Goal: Information Seeking & Learning: Learn about a topic

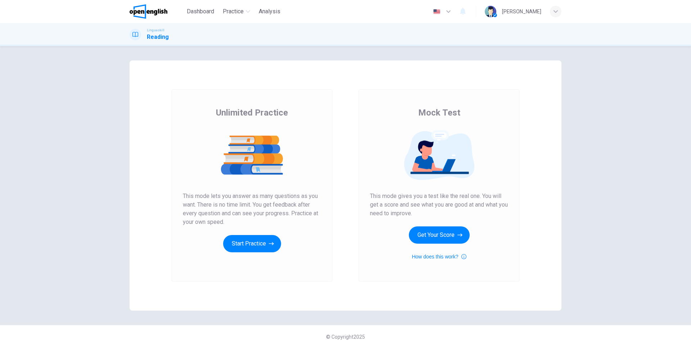
drag, startPoint x: 216, startPoint y: 112, endPoint x: 242, endPoint y: 112, distance: 25.6
click at [242, 112] on span "Unlimited Practice" at bounding box center [252, 113] width 72 height 12
drag, startPoint x: 215, startPoint y: 113, endPoint x: 256, endPoint y: 112, distance: 41.4
click at [256, 112] on span "Unlimited Practice" at bounding box center [252, 113] width 72 height 12
click at [270, 257] on div "Unlimited Practice This mode lets you answer as many questions as you want. The…" at bounding box center [251, 185] width 161 height 193
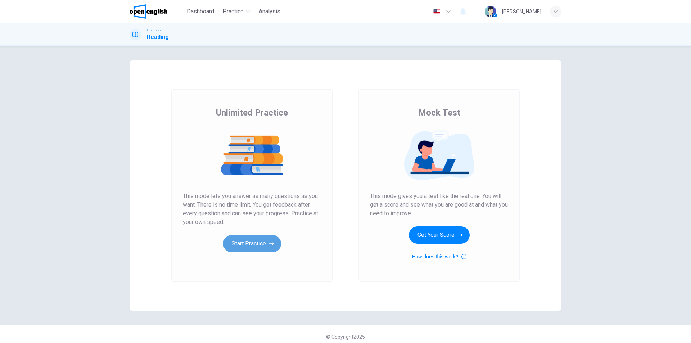
click at [272, 247] on button "Start Practice" at bounding box center [252, 243] width 58 height 17
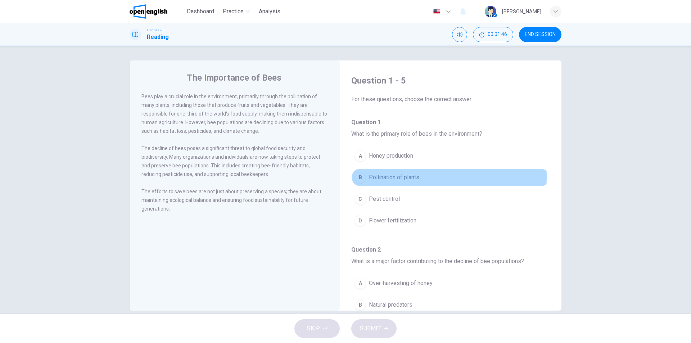
click at [415, 177] on span "Pollination of plants" at bounding box center [394, 177] width 50 height 9
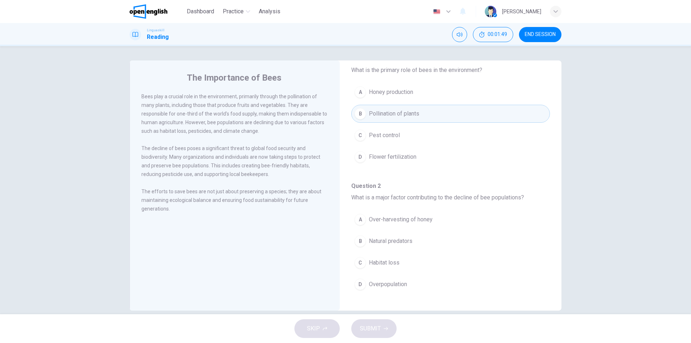
scroll to position [72, 0]
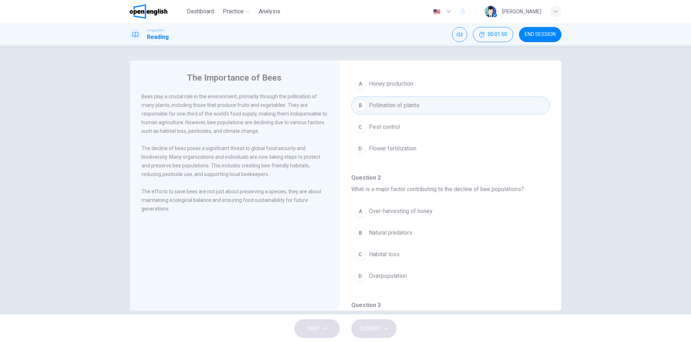
click at [361, 105] on div "B" at bounding box center [361, 106] width 12 height 12
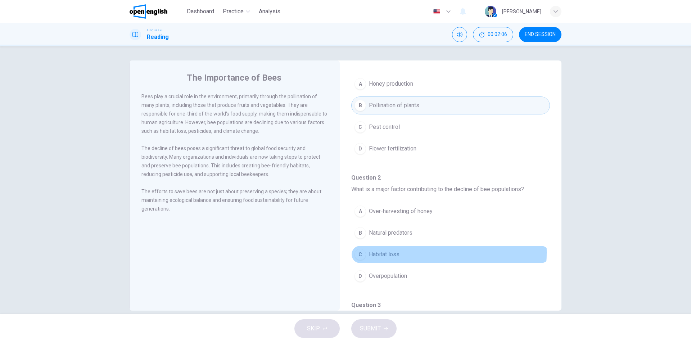
click at [404, 253] on button "C Habitat loss" at bounding box center [451, 255] width 199 height 18
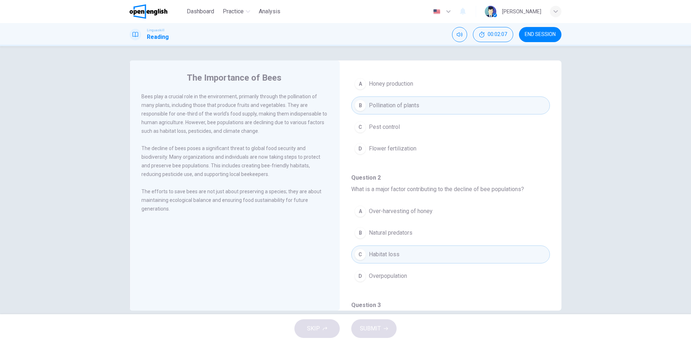
click at [404, 253] on button "C Habitat loss" at bounding box center [451, 255] width 199 height 18
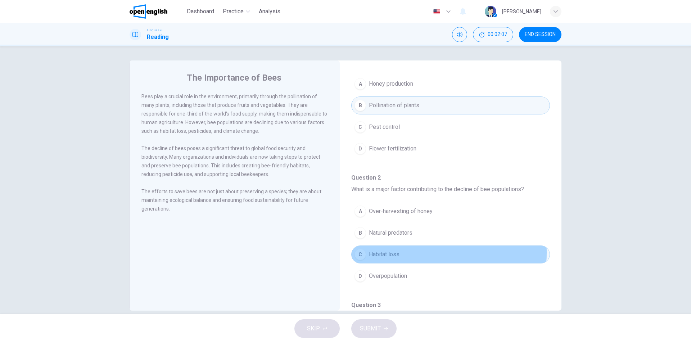
click at [404, 253] on button "C Habitat loss" at bounding box center [451, 255] width 199 height 18
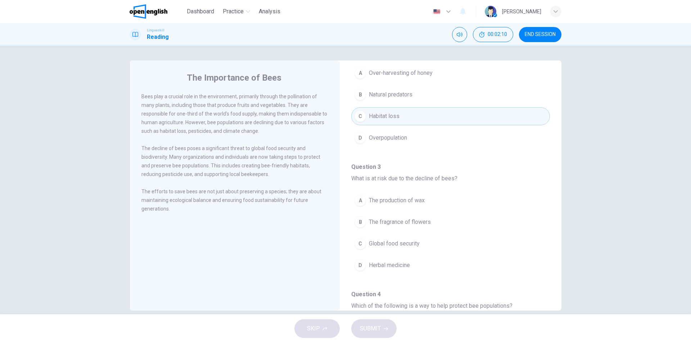
scroll to position [216, 0]
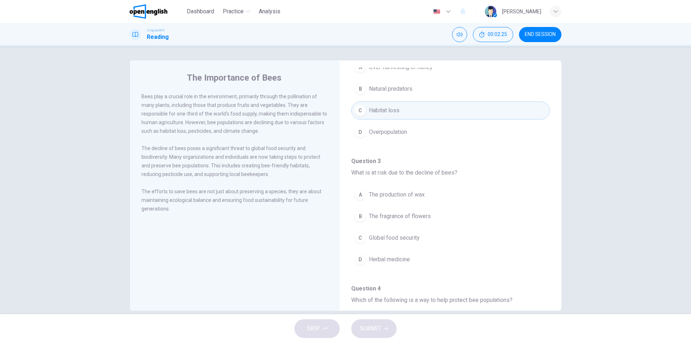
click at [412, 238] on span "Global food security" at bounding box center [394, 238] width 51 height 9
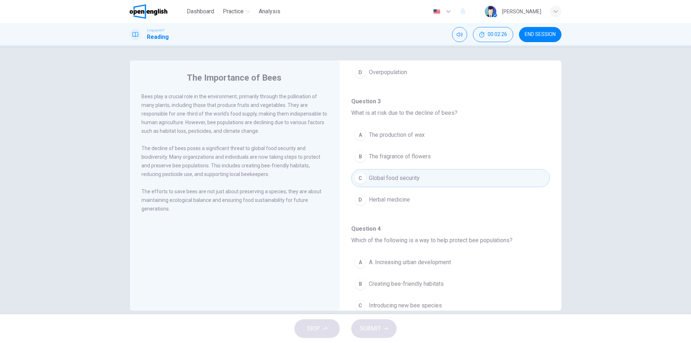
scroll to position [324, 0]
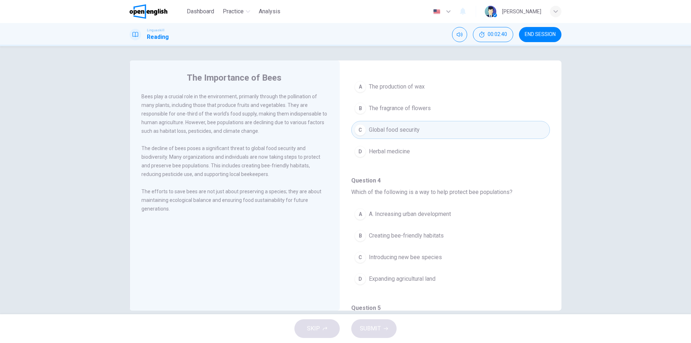
click at [412, 238] on span "Creating bee-friendly habitats" at bounding box center [406, 236] width 75 height 9
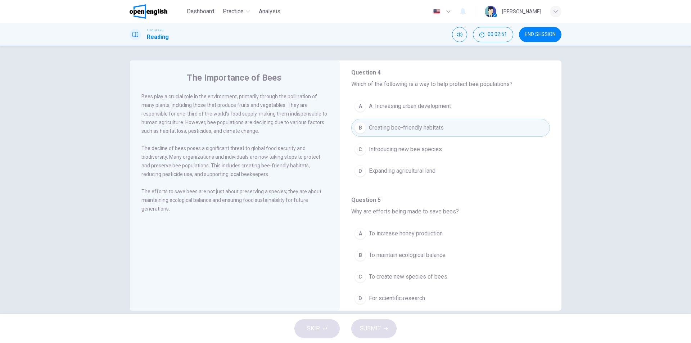
scroll to position [451, 0]
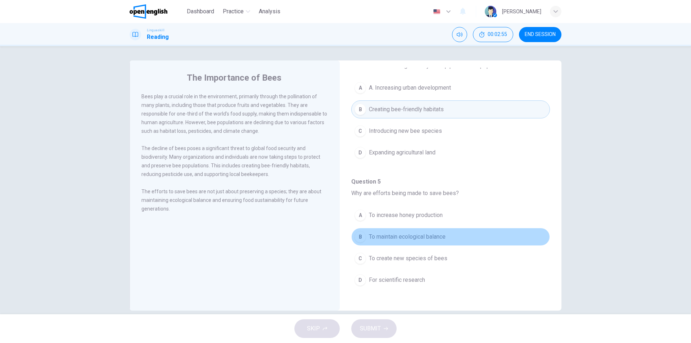
click at [450, 238] on button "B To maintain ecological balance" at bounding box center [451, 237] width 199 height 18
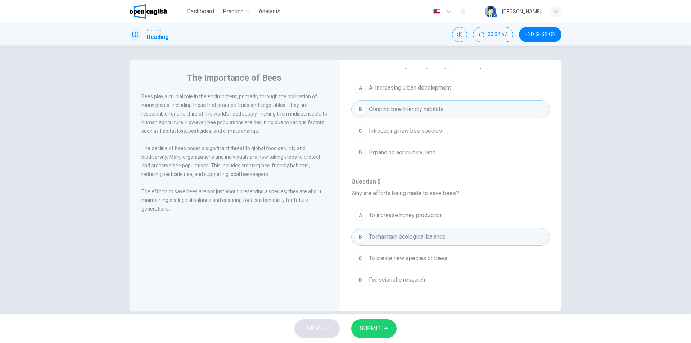
click at [375, 328] on span "SUBMIT" at bounding box center [370, 329] width 21 height 10
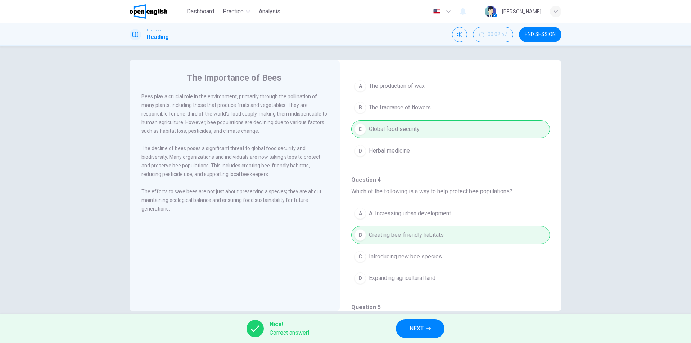
scroll to position [432, 0]
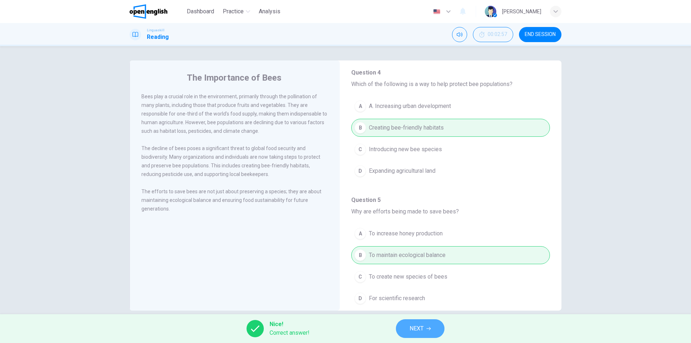
click at [412, 325] on span "NEXT" at bounding box center [417, 329] width 14 height 10
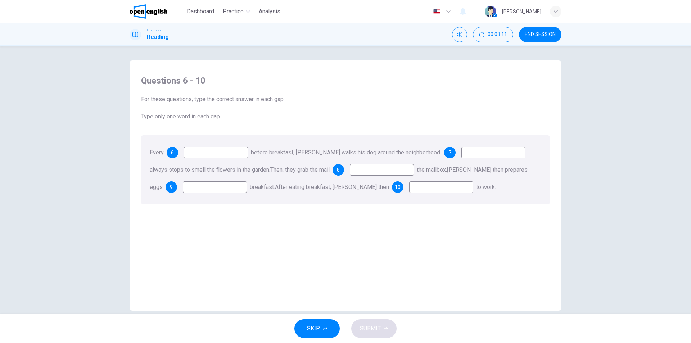
click at [240, 152] on input at bounding box center [216, 153] width 64 height 12
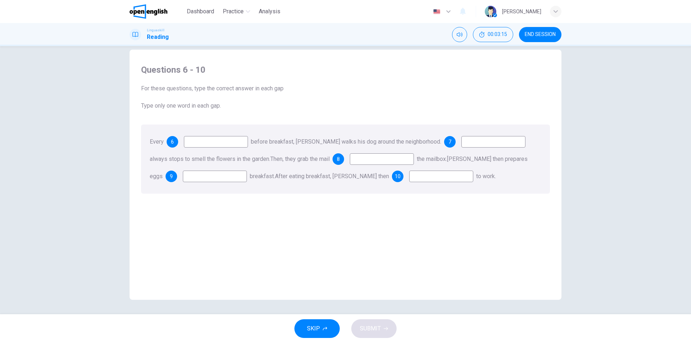
scroll to position [0, 0]
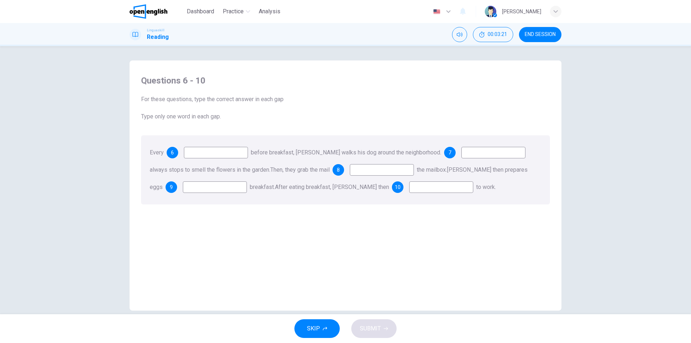
click at [340, 170] on span "8" at bounding box center [338, 169] width 3 height 5
click at [175, 153] on div "6" at bounding box center [173, 153] width 12 height 12
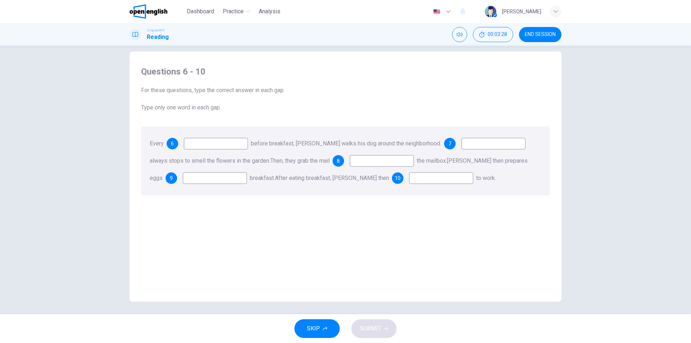
scroll to position [11, 0]
click at [220, 146] on input at bounding box center [216, 142] width 64 height 12
type input "*******"
type input "********"
type input "**"
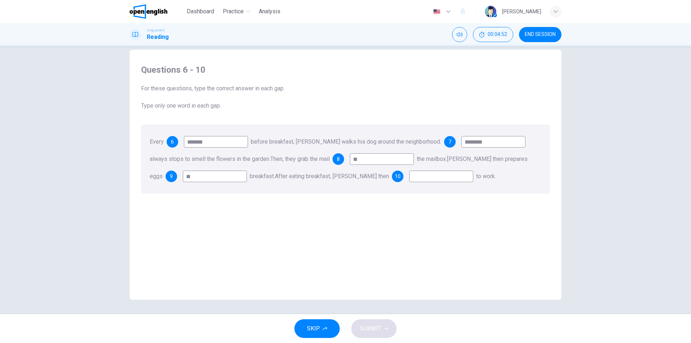
type input "**"
type input "****"
click at [376, 324] on span "SUBMIT" at bounding box center [370, 329] width 21 height 10
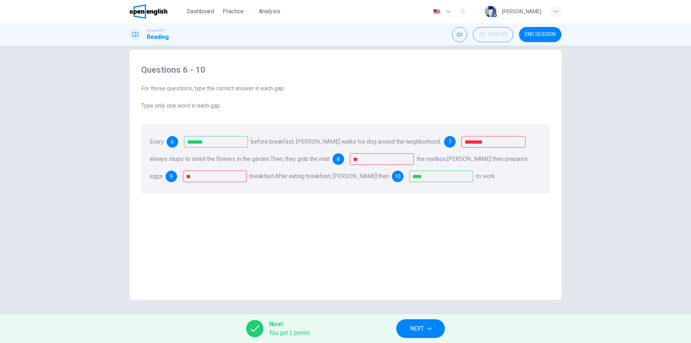
click at [419, 323] on button "NEXT" at bounding box center [421, 328] width 49 height 19
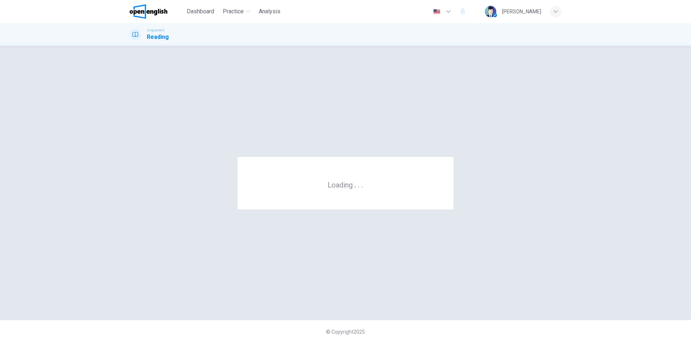
scroll to position [0, 0]
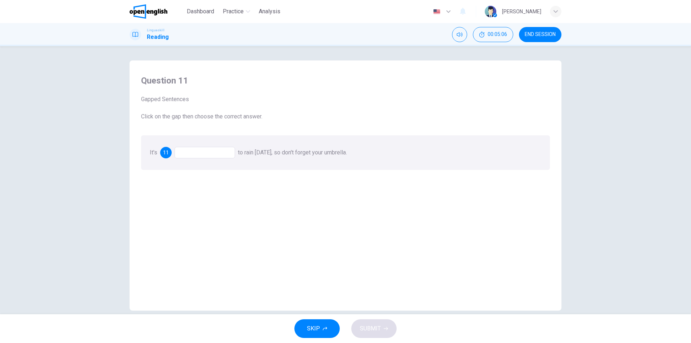
click at [165, 151] on span "11" at bounding box center [166, 152] width 6 height 5
click at [211, 155] on div at bounding box center [205, 153] width 61 height 12
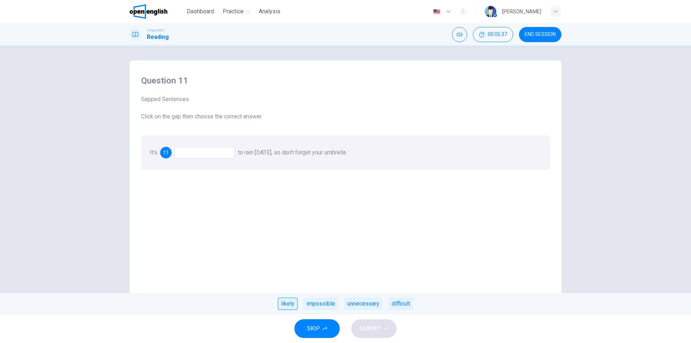
click at [288, 306] on div "likely" at bounding box center [288, 304] width 20 height 12
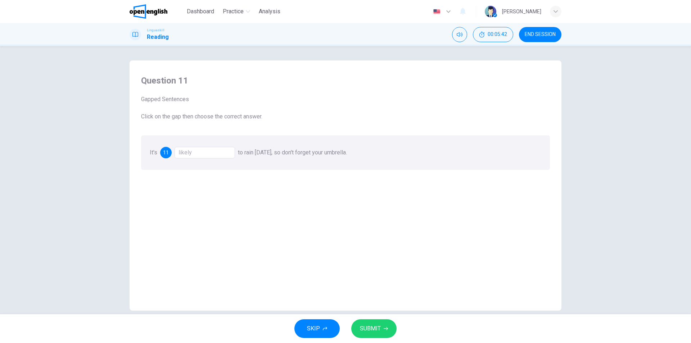
click at [210, 155] on div "likely" at bounding box center [205, 153] width 61 height 12
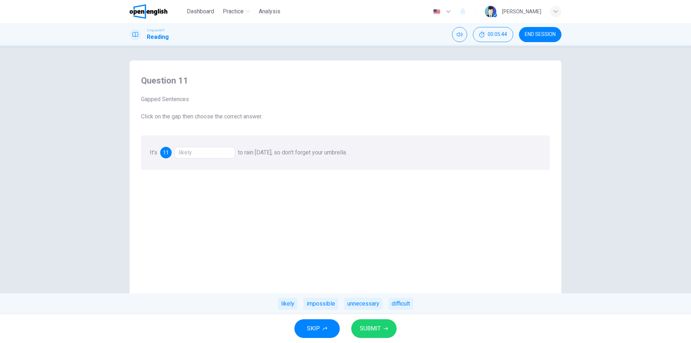
click at [377, 323] on button "SUBMIT" at bounding box center [374, 328] width 45 height 19
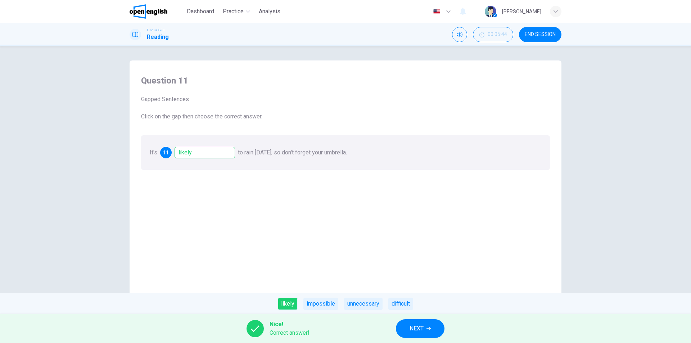
click at [438, 334] on button "NEXT" at bounding box center [420, 328] width 49 height 19
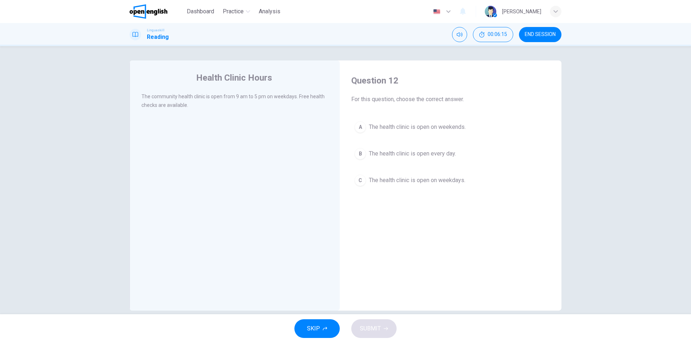
click at [387, 183] on span "The health clinic is open on weekdays." at bounding box center [417, 180] width 97 height 9
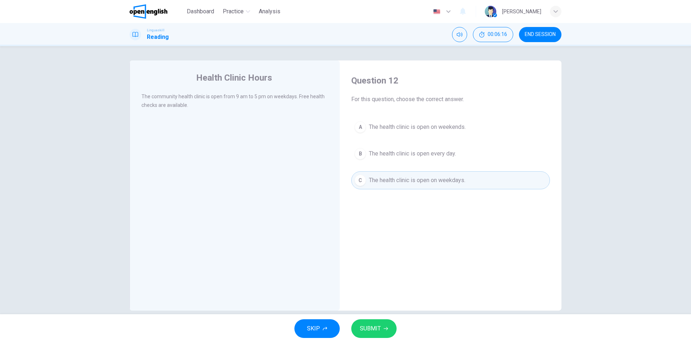
click at [384, 334] on button "SUBMIT" at bounding box center [374, 328] width 45 height 19
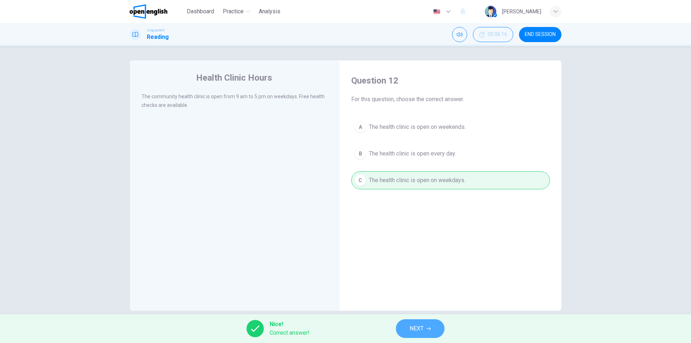
click at [422, 324] on span "NEXT" at bounding box center [417, 329] width 14 height 10
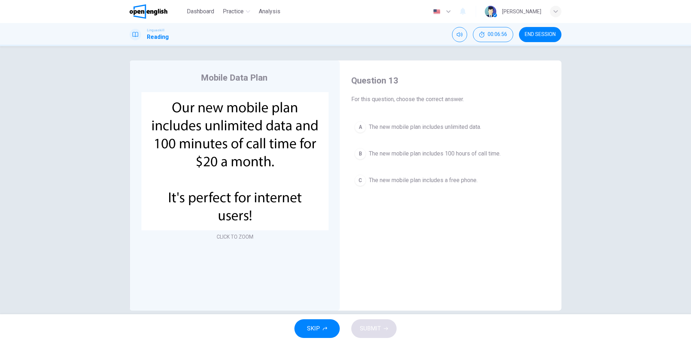
click at [381, 130] on span "The new mobile plan includes unlimited data." at bounding box center [425, 127] width 112 height 9
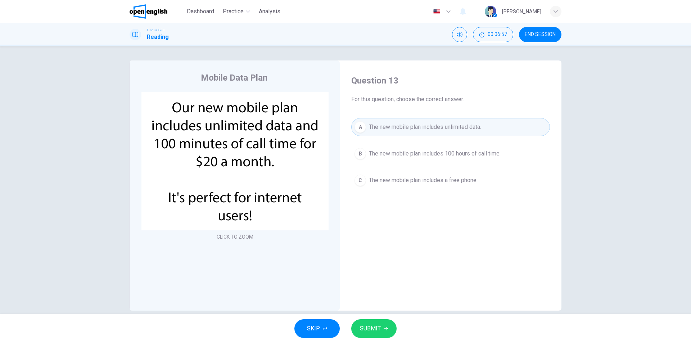
click at [373, 320] on div "SKIP SUBMIT" at bounding box center [345, 328] width 691 height 29
click at [373, 322] on button "SUBMIT" at bounding box center [374, 328] width 45 height 19
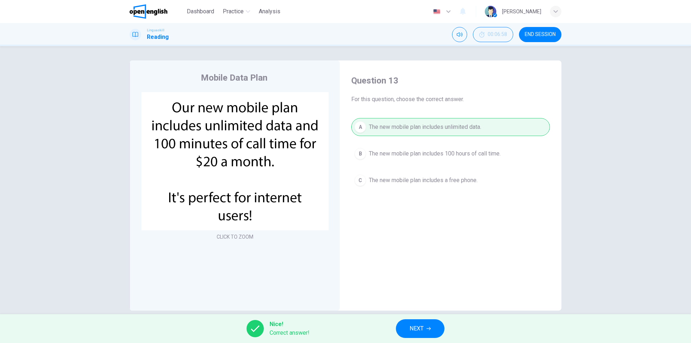
click at [423, 327] on span "NEXT" at bounding box center [417, 329] width 14 height 10
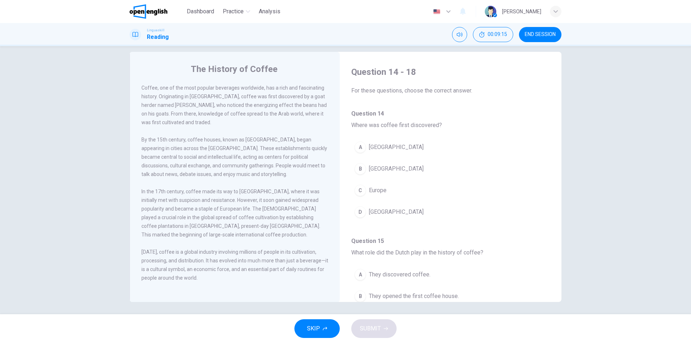
scroll to position [11, 0]
click at [377, 167] on span "[GEOGRAPHIC_DATA]" at bounding box center [396, 166] width 55 height 9
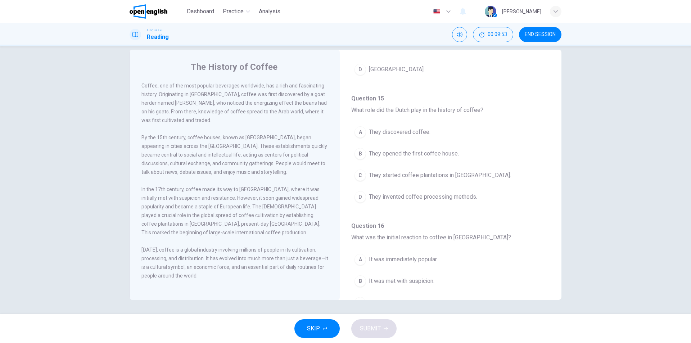
scroll to position [144, 0]
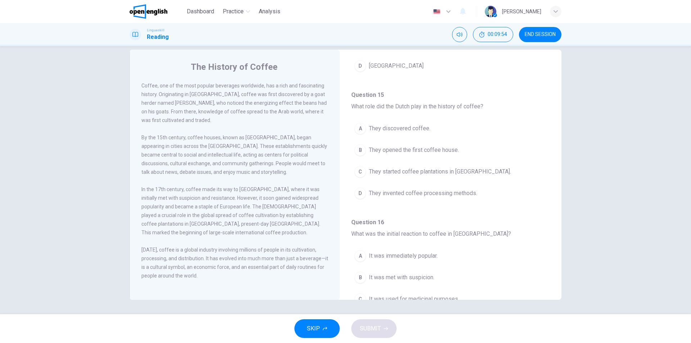
click at [429, 167] on button "C They started coffee plantations in [GEOGRAPHIC_DATA]." at bounding box center [451, 172] width 199 height 18
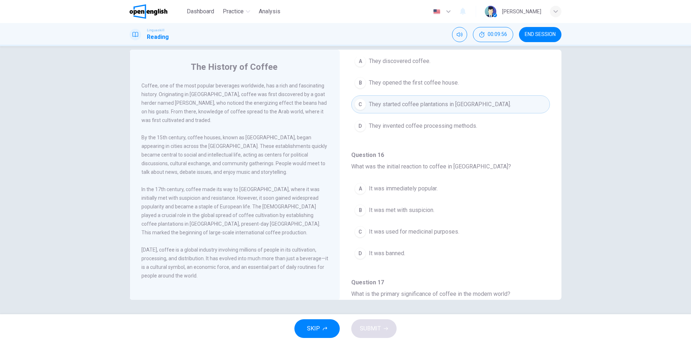
scroll to position [216, 0]
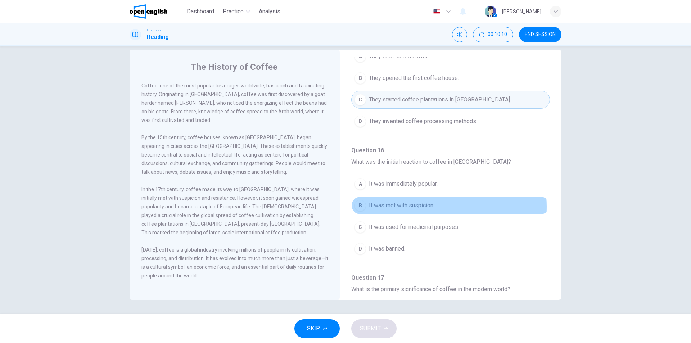
click at [427, 207] on span "It was met with suspicion." at bounding box center [402, 205] width 66 height 9
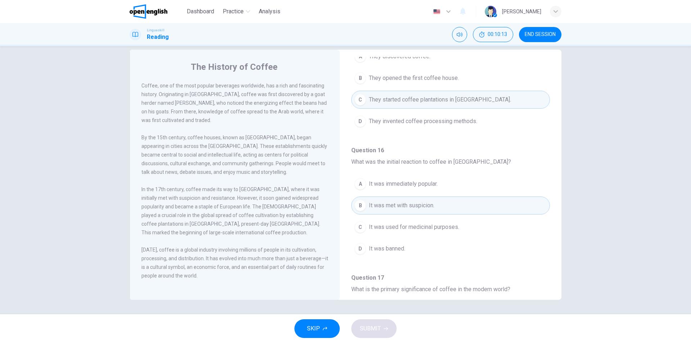
click at [415, 182] on span "It was immediately popular." at bounding box center [403, 184] width 69 height 9
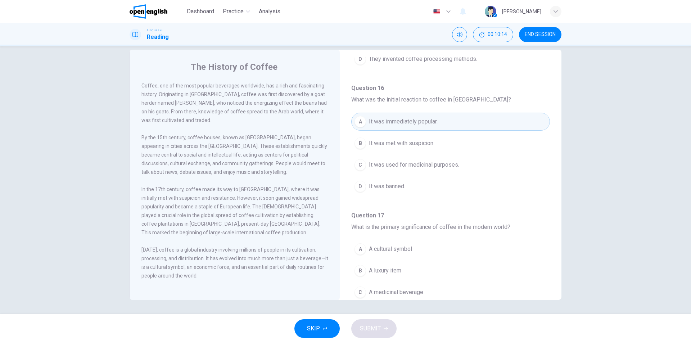
scroll to position [324, 0]
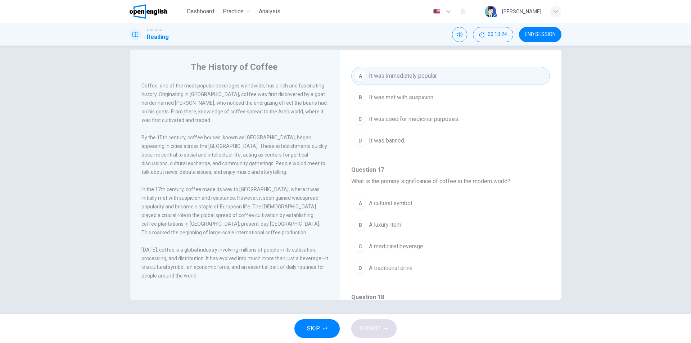
click at [402, 203] on span "A cultural symbol" at bounding box center [390, 203] width 43 height 9
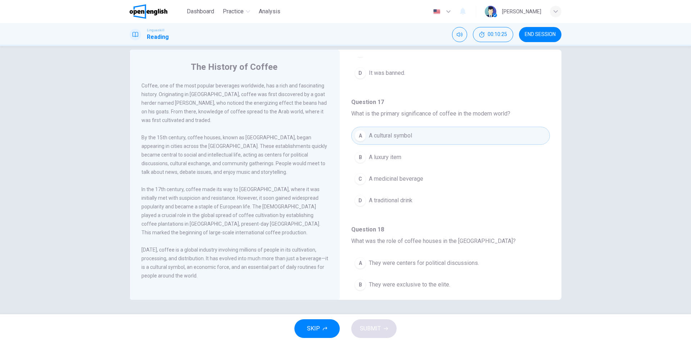
scroll to position [396, 0]
click at [406, 198] on span "A traditional drink" at bounding box center [391, 196] width 44 height 9
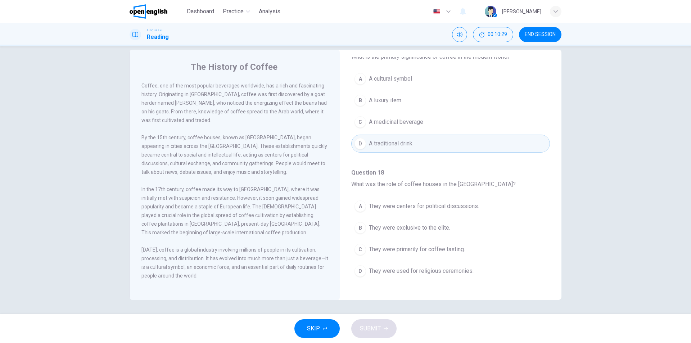
scroll to position [451, 0]
click at [441, 227] on span "They were exclusive to the elite." at bounding box center [409, 226] width 81 height 9
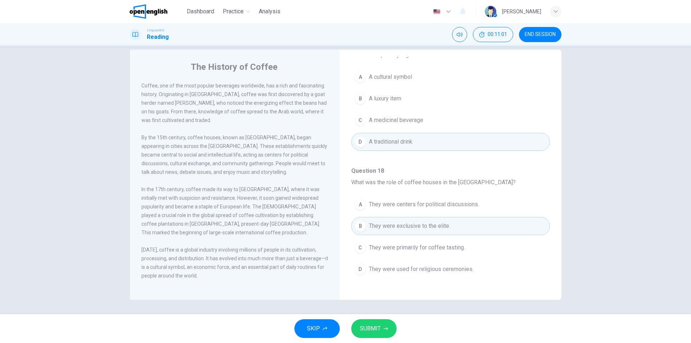
click at [389, 328] on button "SUBMIT" at bounding box center [374, 328] width 45 height 19
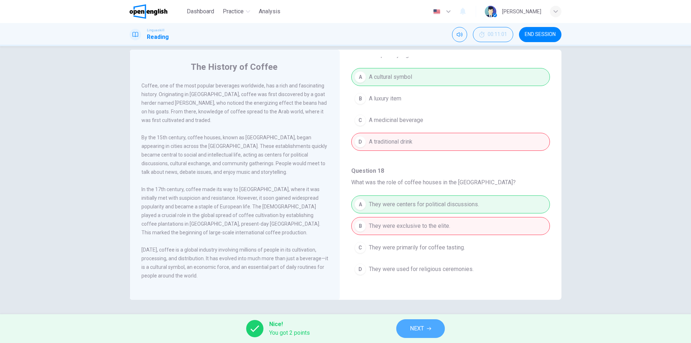
click at [422, 333] on span "NEXT" at bounding box center [417, 329] width 14 height 10
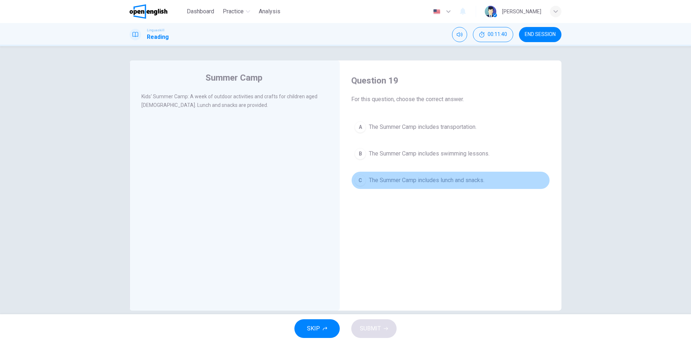
click at [465, 180] on span "The Summer Camp includes lunch and snacks." at bounding box center [427, 180] width 116 height 9
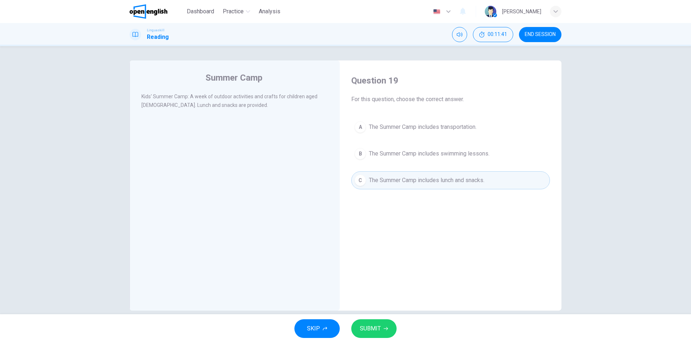
click at [385, 328] on icon "button" at bounding box center [386, 329] width 4 height 4
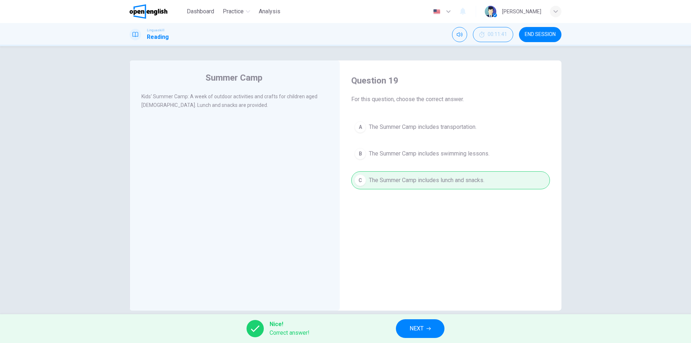
click at [425, 327] on button "NEXT" at bounding box center [420, 328] width 49 height 19
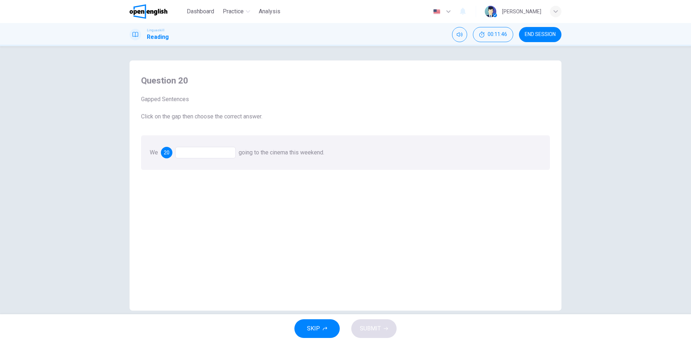
click at [163, 95] on span "Gapped Sentences" at bounding box center [345, 99] width 409 height 9
click at [168, 98] on span "Gapped Sentences" at bounding box center [345, 99] width 409 height 9
click at [174, 155] on div "20" at bounding box center [198, 153] width 75 height 12
click at [181, 154] on div at bounding box center [205, 153] width 61 height 12
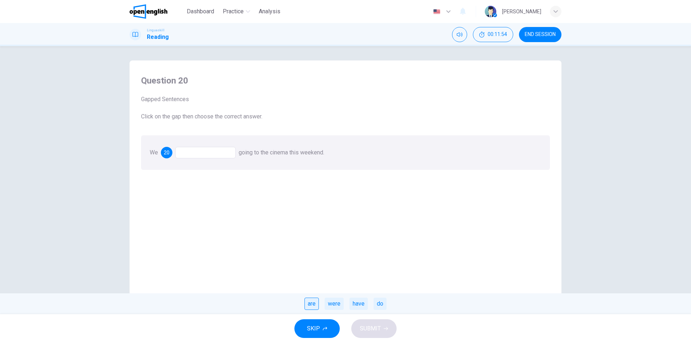
click at [311, 302] on div "are" at bounding box center [312, 304] width 14 height 12
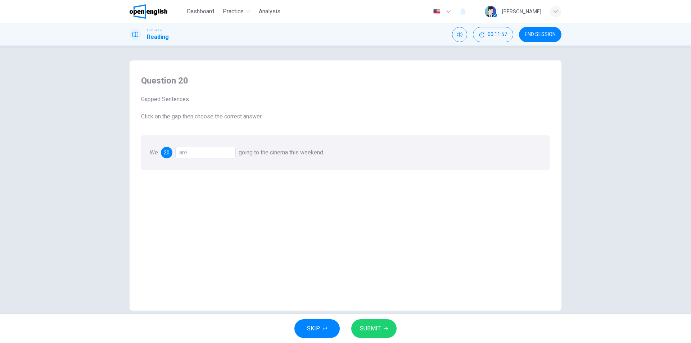
click at [379, 335] on button "SUBMIT" at bounding box center [374, 328] width 45 height 19
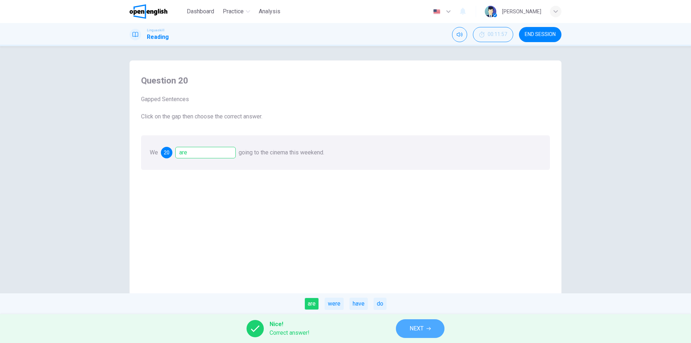
click at [424, 333] on span "NEXT" at bounding box center [417, 329] width 14 height 10
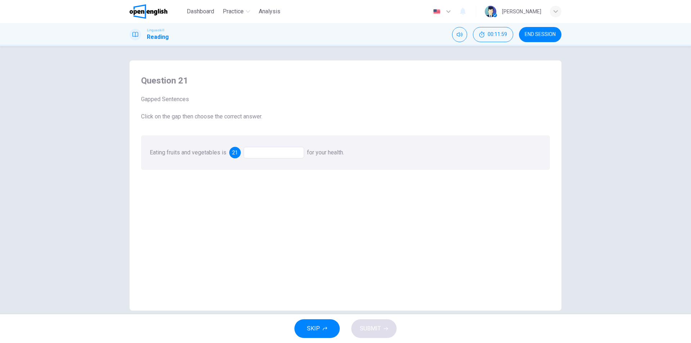
click at [281, 154] on div at bounding box center [274, 153] width 61 height 12
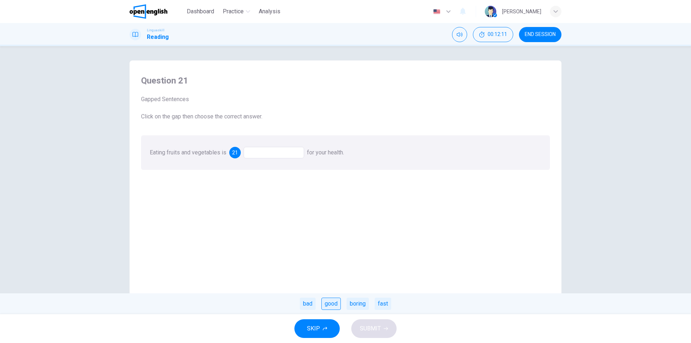
click at [334, 304] on div "good" at bounding box center [331, 304] width 19 height 12
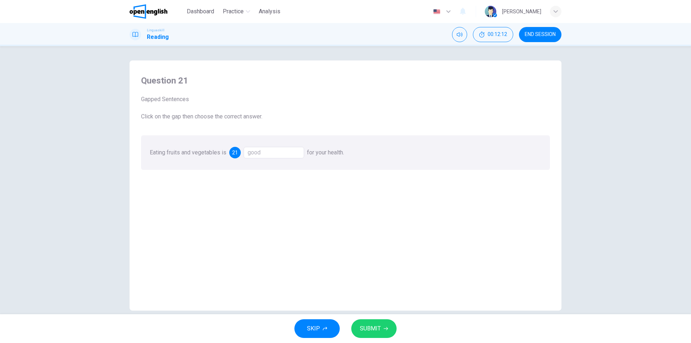
click at [374, 323] on button "SUBMIT" at bounding box center [374, 328] width 45 height 19
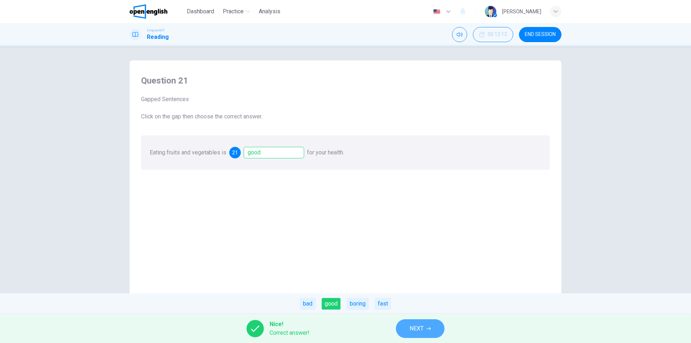
click at [413, 327] on span "NEXT" at bounding box center [417, 329] width 14 height 10
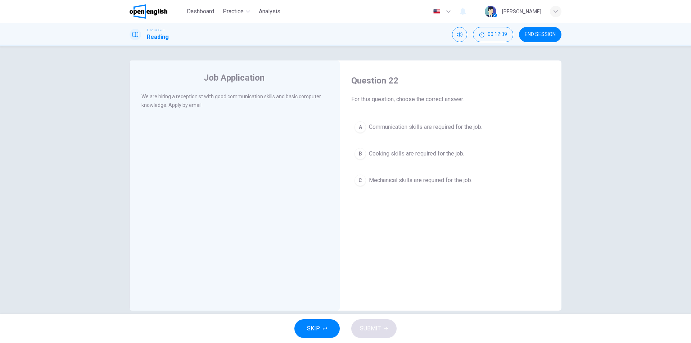
click at [387, 130] on span "Communication skills are required for the job." at bounding box center [425, 127] width 113 height 9
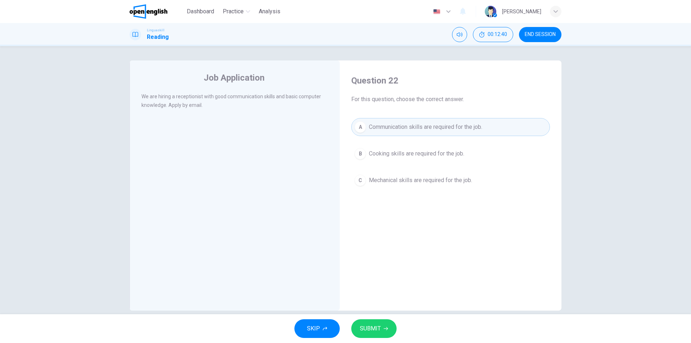
click at [384, 327] on icon "button" at bounding box center [386, 329] width 4 height 4
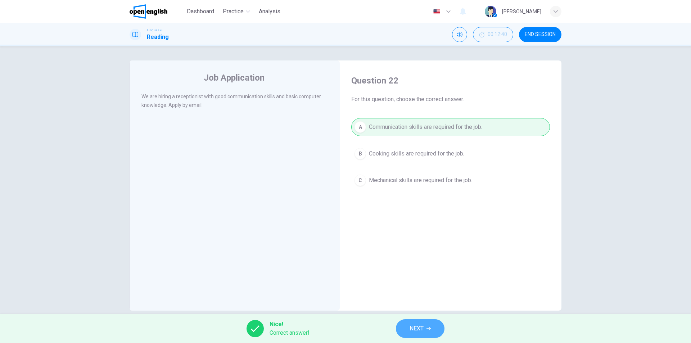
click at [412, 328] on span "NEXT" at bounding box center [417, 329] width 14 height 10
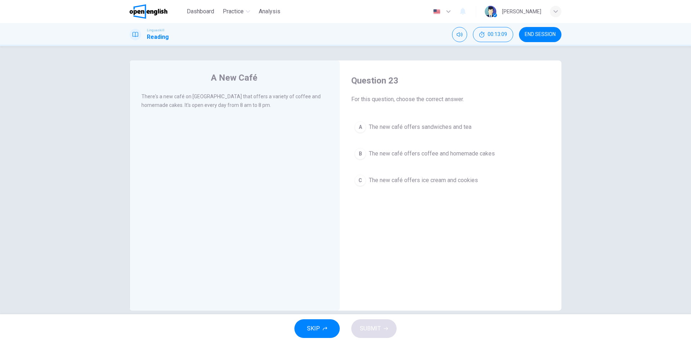
click at [379, 151] on span "The new café offers coffee and homemade cakes" at bounding box center [432, 153] width 126 height 9
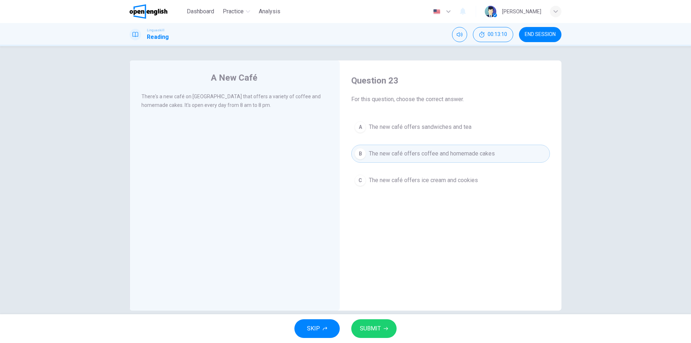
click at [373, 328] on span "SUBMIT" at bounding box center [370, 329] width 21 height 10
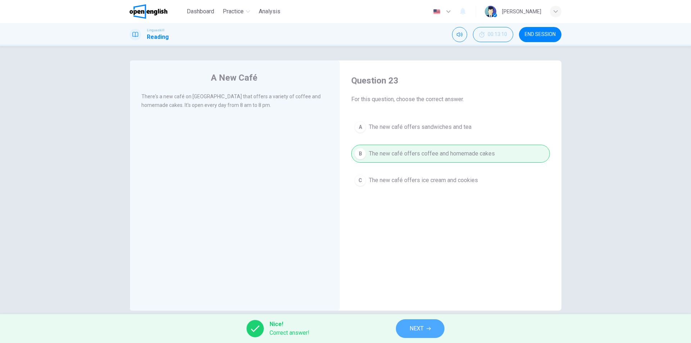
click at [417, 329] on span "NEXT" at bounding box center [417, 329] width 14 height 10
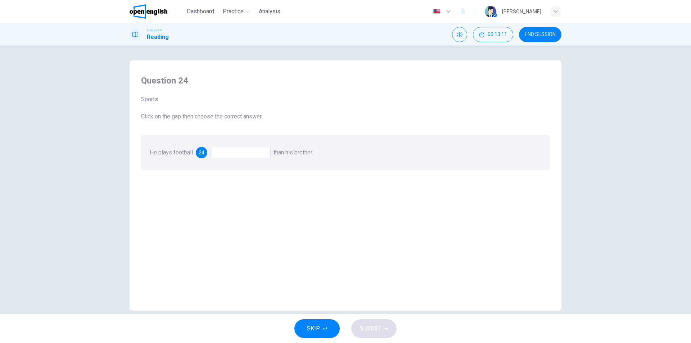
click at [216, 152] on div at bounding box center [240, 153] width 61 height 12
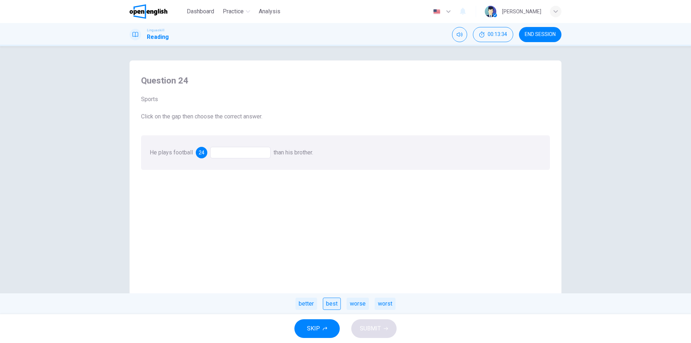
click at [326, 305] on div "best" at bounding box center [332, 304] width 18 height 12
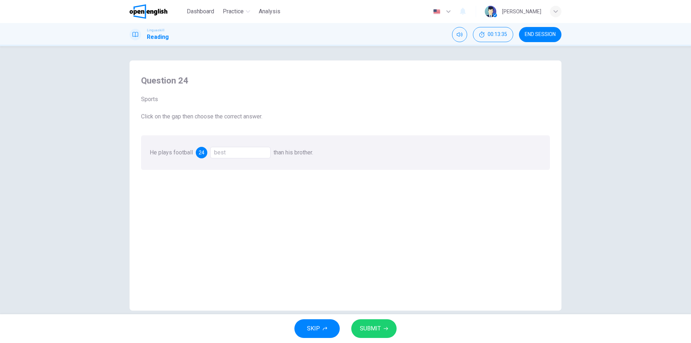
click at [368, 329] on span "SUBMIT" at bounding box center [370, 329] width 21 height 10
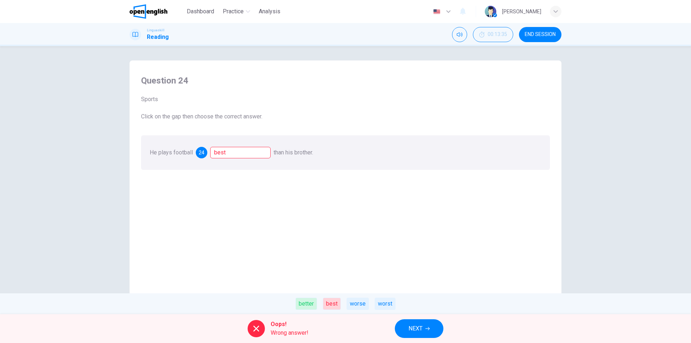
click at [306, 301] on div "better" at bounding box center [307, 304] width 22 height 12
click at [409, 325] on span "NEXT" at bounding box center [416, 329] width 14 height 10
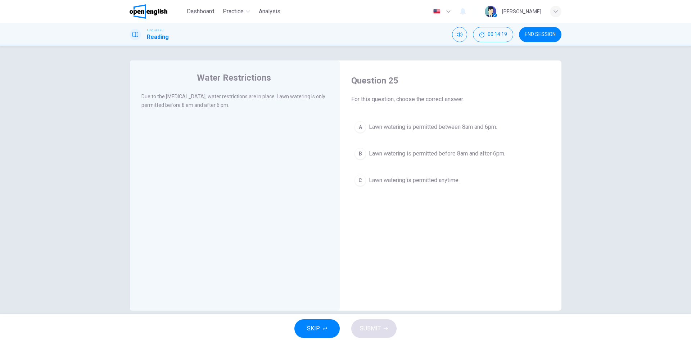
click at [397, 151] on span "Lawn watering is permitted before 8am and after 6pm." at bounding box center [437, 153] width 136 height 9
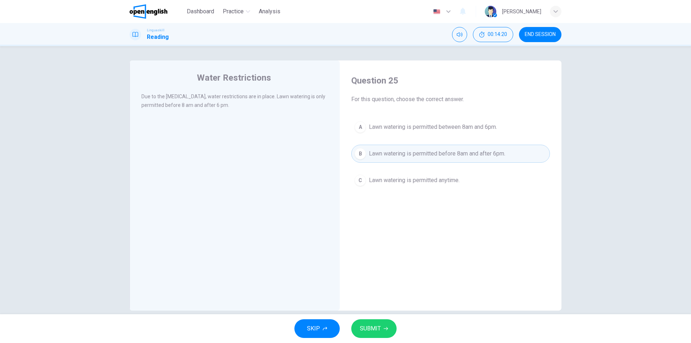
click at [382, 330] on button "SUBMIT" at bounding box center [374, 328] width 45 height 19
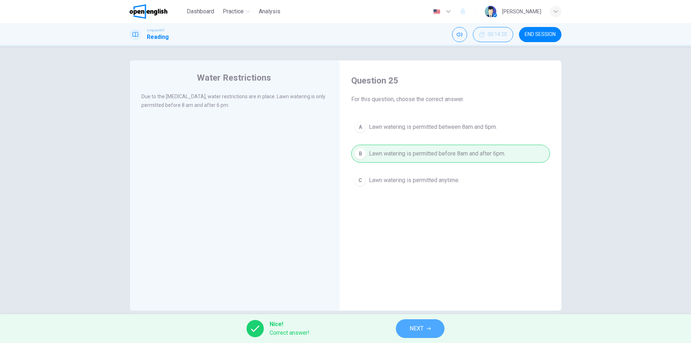
click at [420, 326] on span "NEXT" at bounding box center [417, 329] width 14 height 10
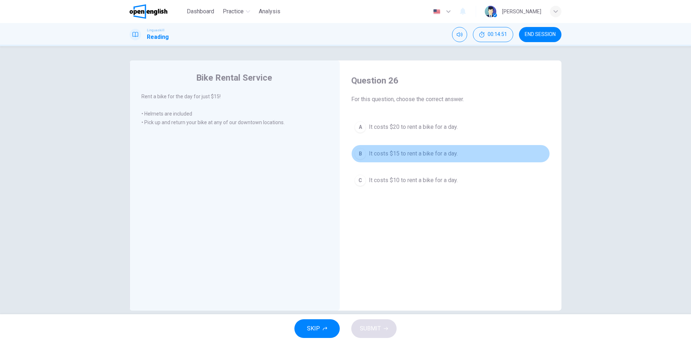
click at [384, 151] on span "It costs $15 to rent a bike for a day." at bounding box center [413, 153] width 89 height 9
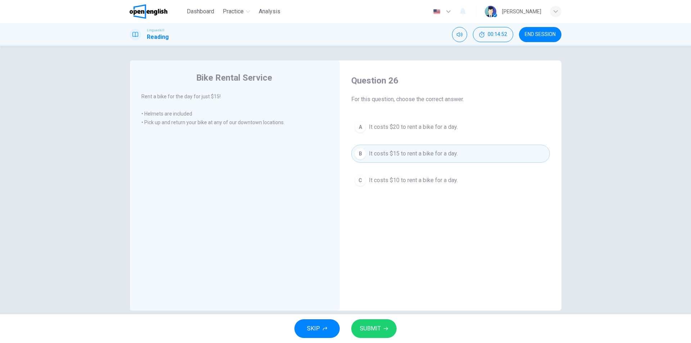
click at [376, 338] on button "SUBMIT" at bounding box center [374, 328] width 45 height 19
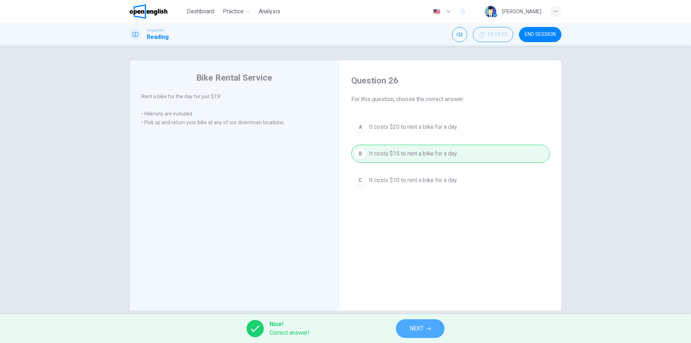
click at [412, 324] on span "NEXT" at bounding box center [417, 329] width 14 height 10
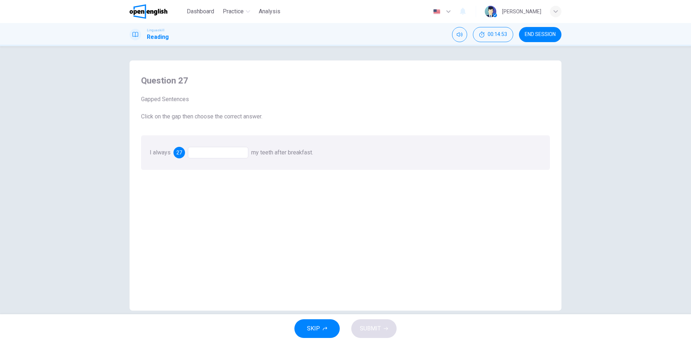
click at [214, 156] on div at bounding box center [218, 153] width 61 height 12
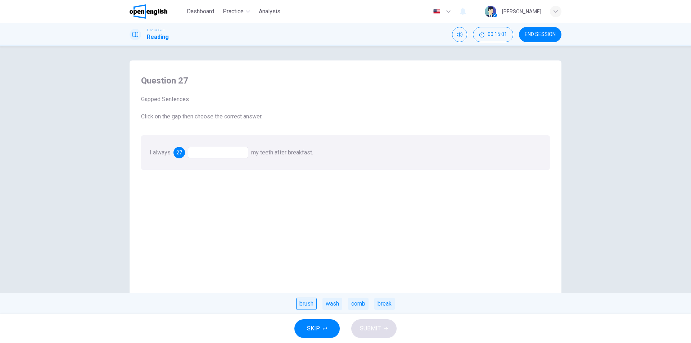
click at [312, 303] on div "brush" at bounding box center [306, 304] width 21 height 12
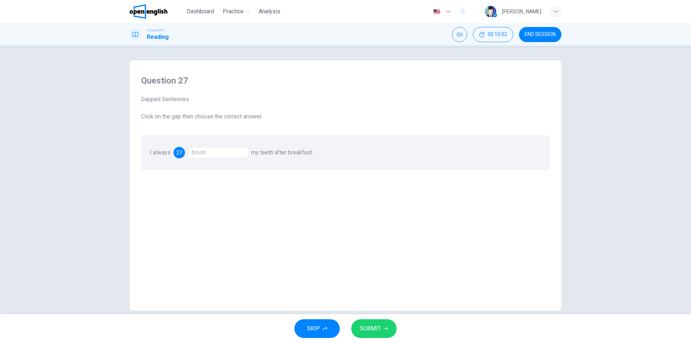
click at [374, 327] on span "SUBMIT" at bounding box center [370, 329] width 21 height 10
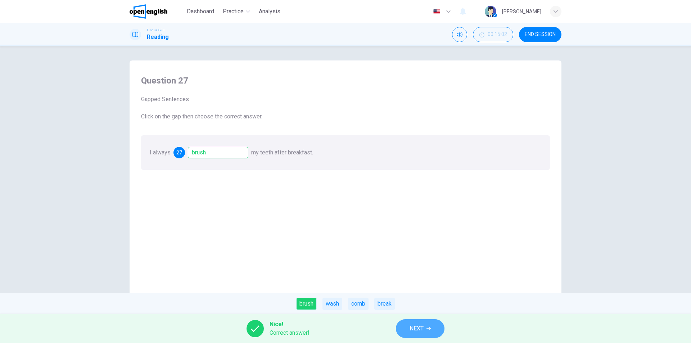
click at [431, 333] on button "NEXT" at bounding box center [420, 328] width 49 height 19
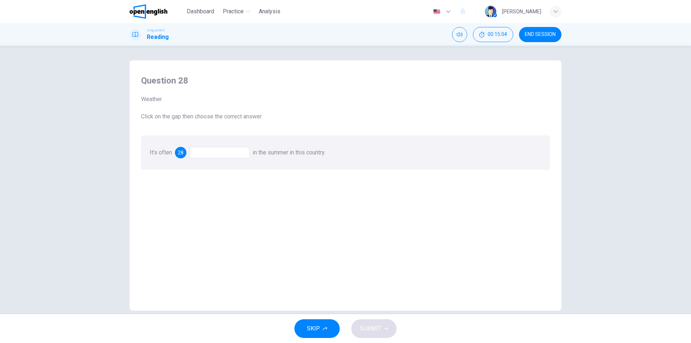
click at [202, 149] on div at bounding box center [219, 153] width 61 height 12
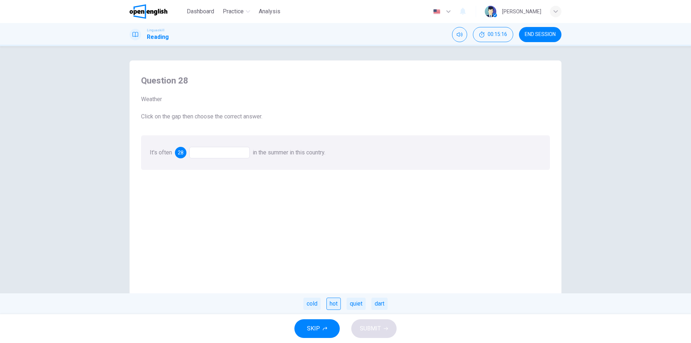
click at [336, 304] on div "hot" at bounding box center [334, 304] width 14 height 12
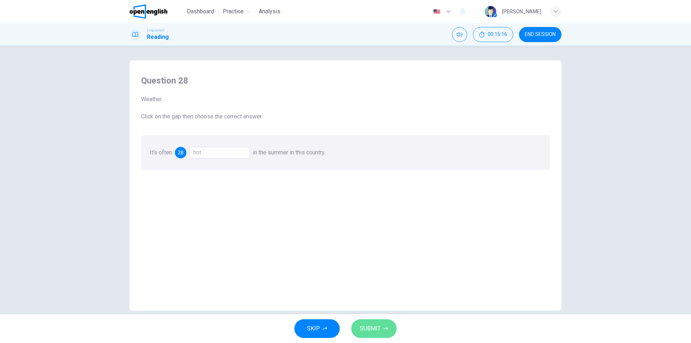
click at [383, 331] on button "SUBMIT" at bounding box center [374, 328] width 45 height 19
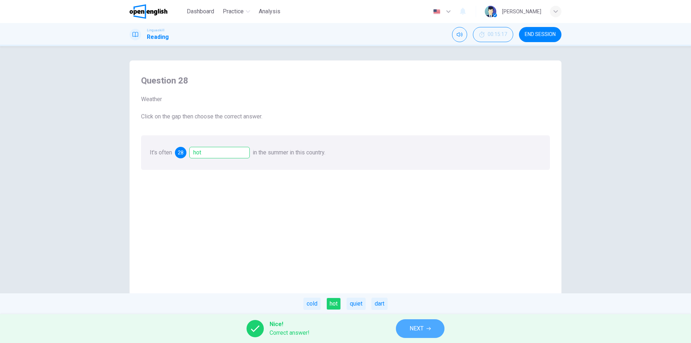
click at [435, 333] on button "NEXT" at bounding box center [420, 328] width 49 height 19
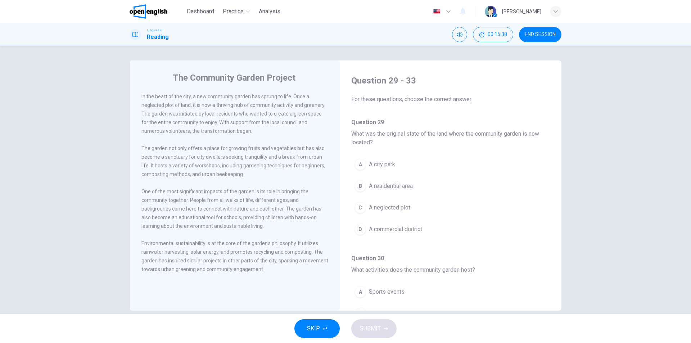
click at [315, 332] on span "SKIP" at bounding box center [313, 329] width 13 height 10
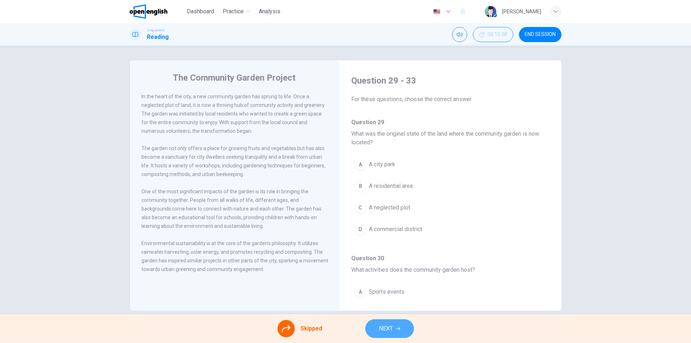
click at [376, 321] on button "NEXT" at bounding box center [390, 328] width 49 height 19
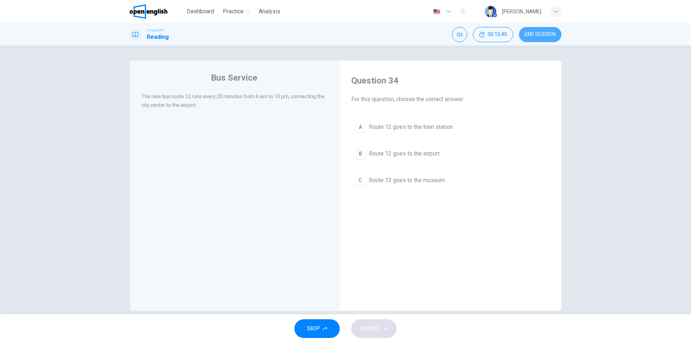
click at [542, 35] on span "END SESSION" at bounding box center [540, 35] width 31 height 6
